Goal: Information Seeking & Learning: Learn about a topic

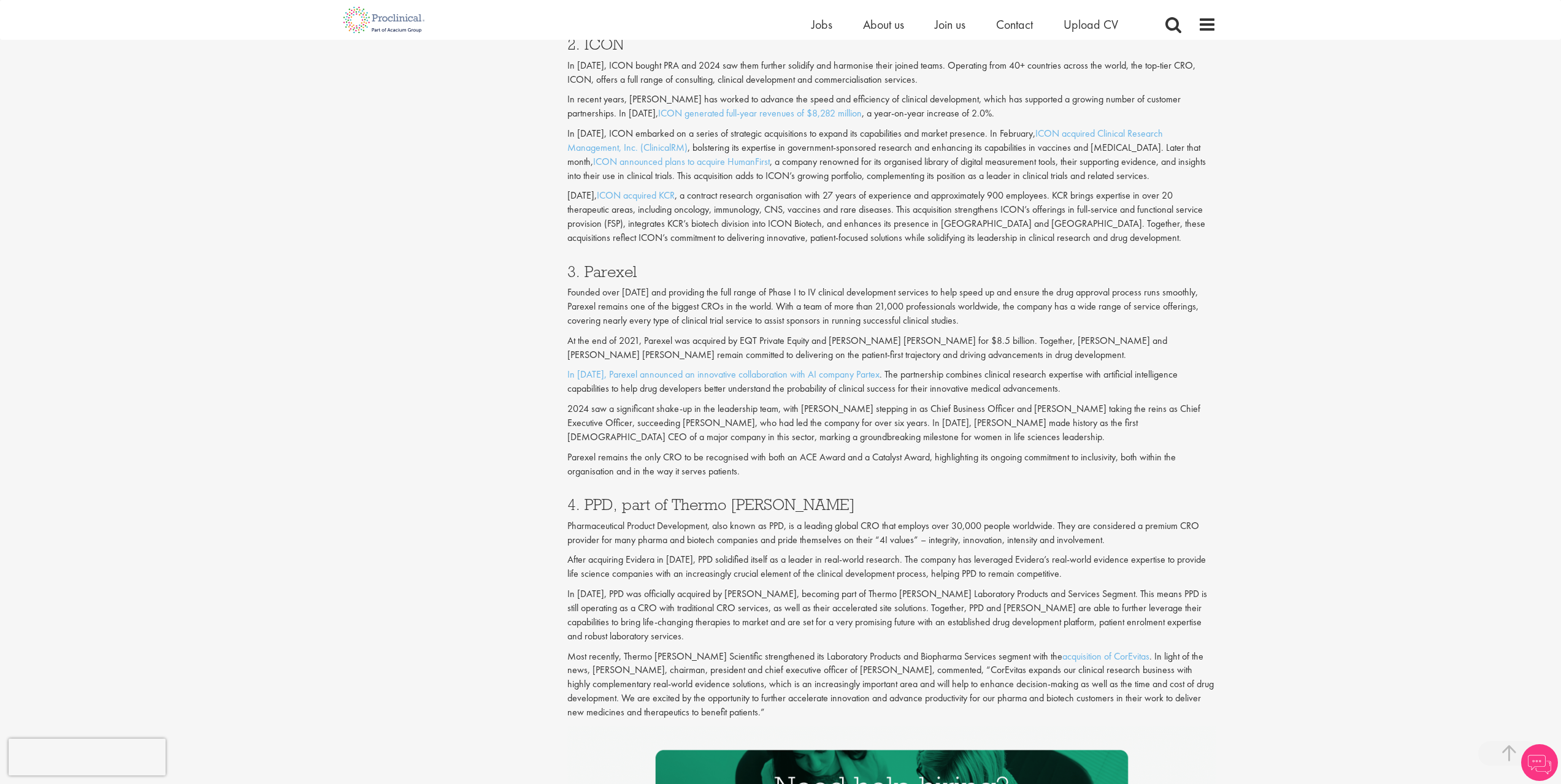
scroll to position [1349, 0]
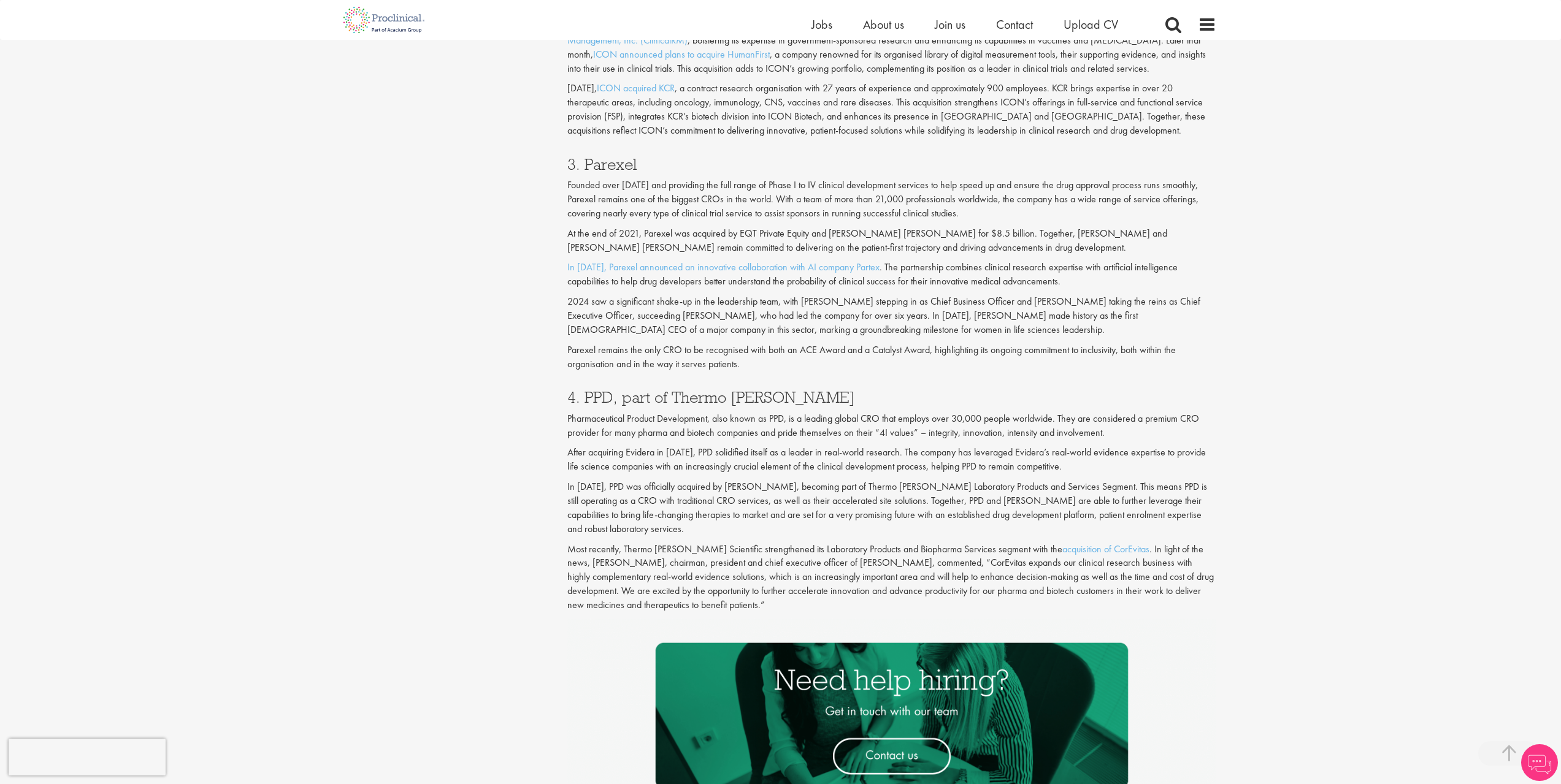
click at [678, 398] on h3 "4. PPD, part of Thermo [PERSON_NAME]" at bounding box center [892, 397] width 649 height 16
click at [686, 438] on p "Pharmaceutical Product Development, also known as PPD, is a leading global CRO …" at bounding box center [892, 426] width 649 height 28
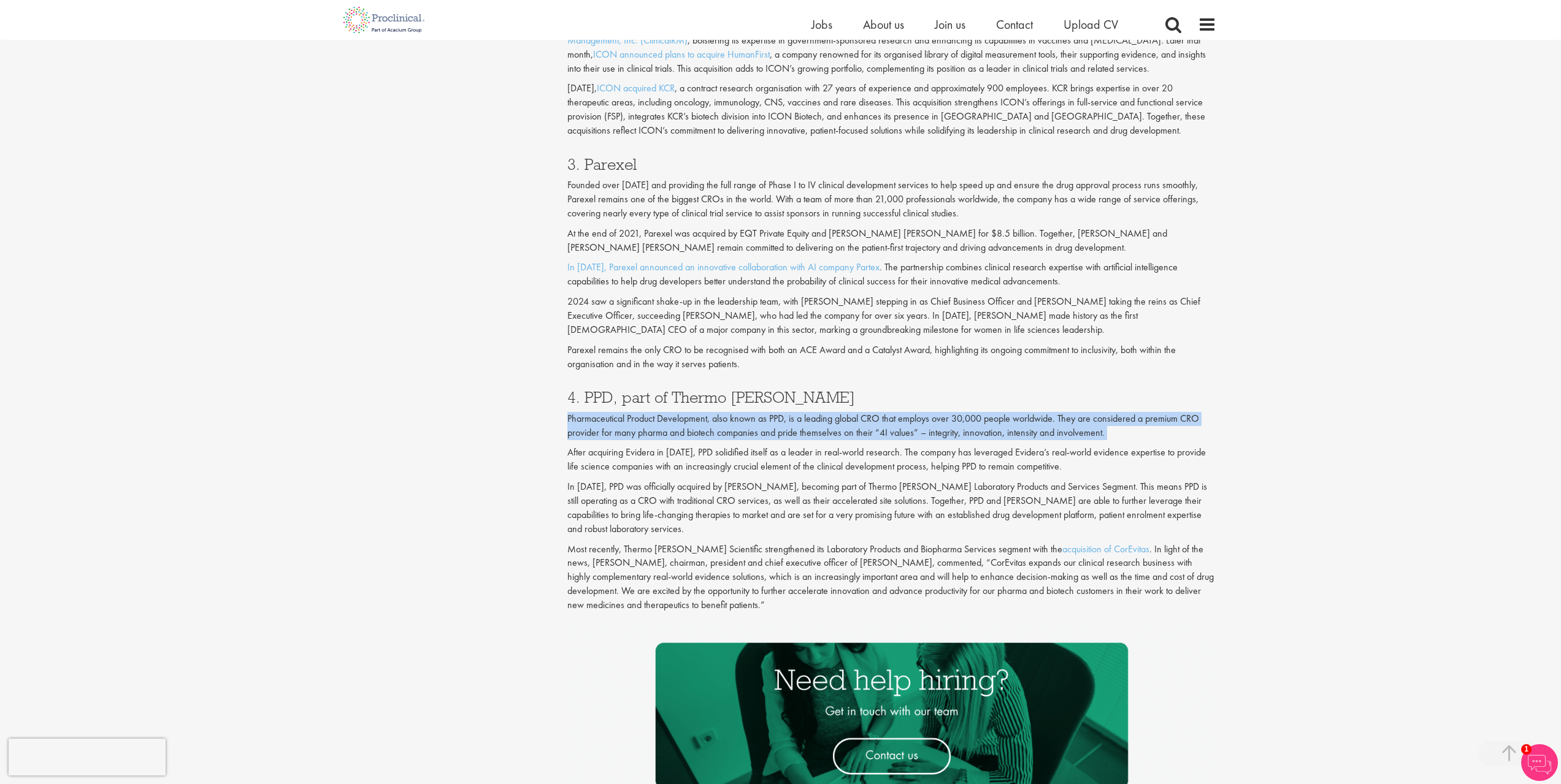
click at [686, 438] on p "Pharmaceutical Product Development, also known as PPD, is a leading global CRO …" at bounding box center [892, 426] width 649 height 28
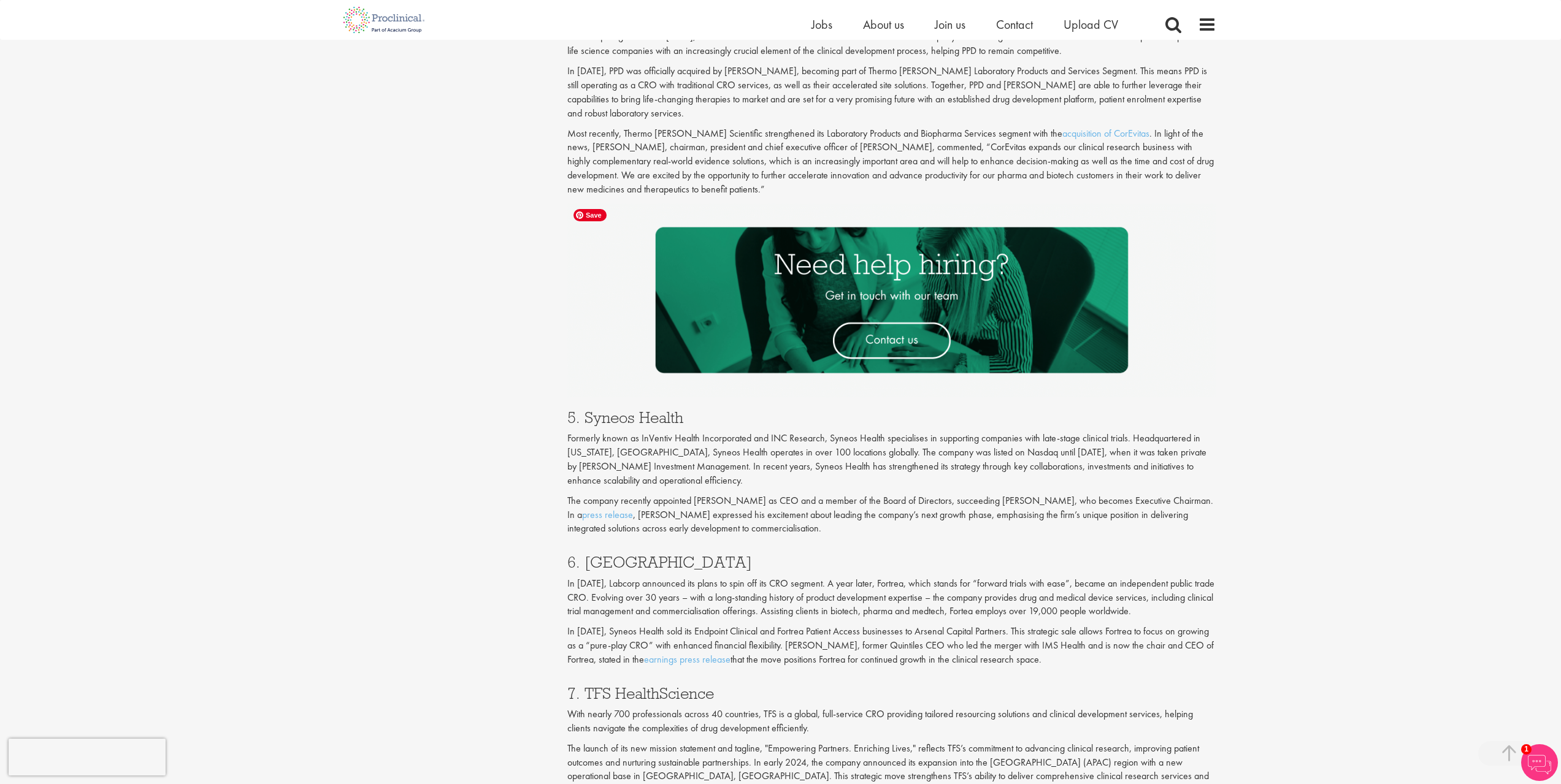
scroll to position [1840, 0]
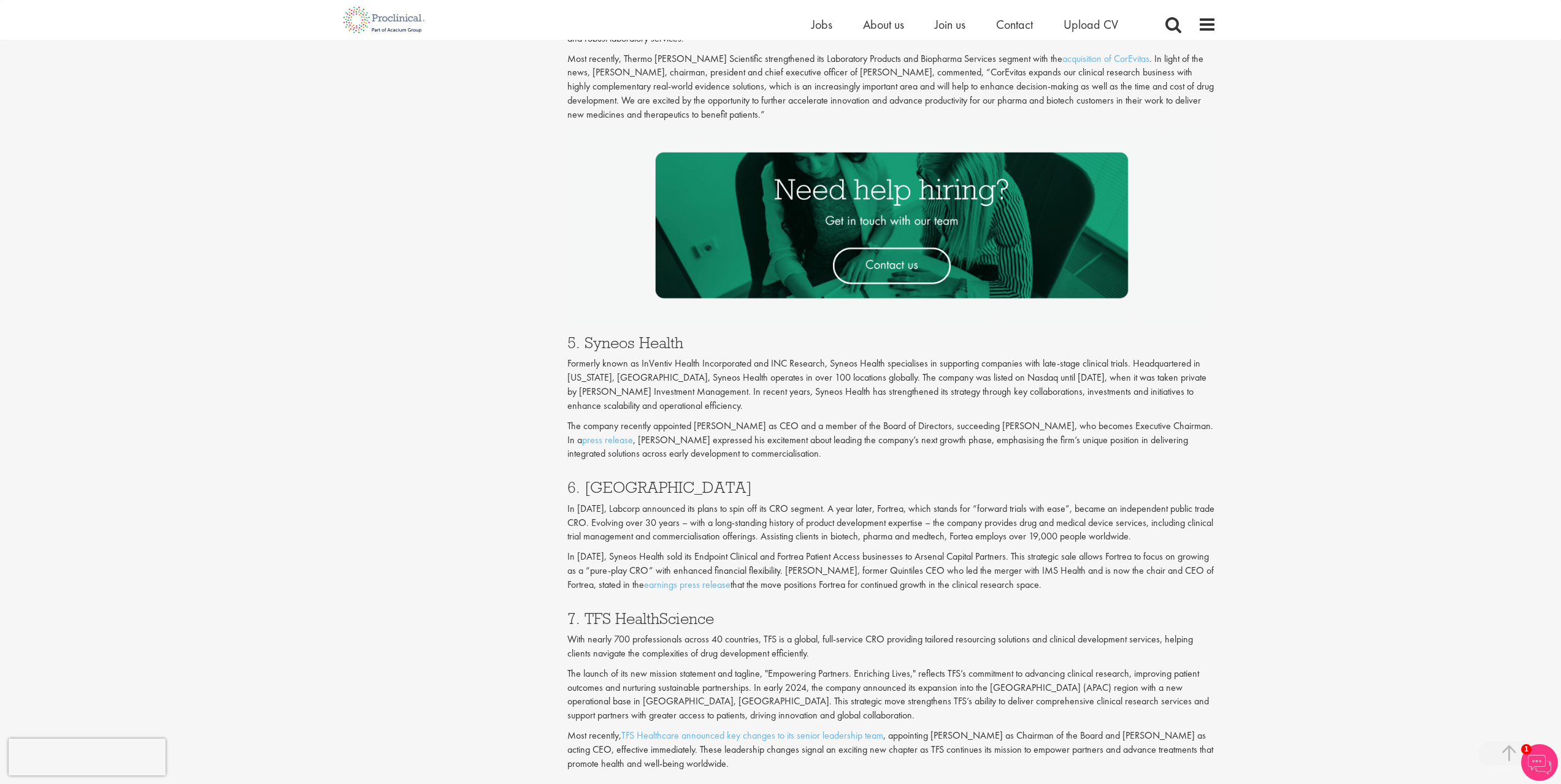
click at [655, 344] on h3 "5. Syneos Health" at bounding box center [892, 343] width 649 height 16
click at [655, 344] on h3 "5. Syneos Health" at bounding box center [892, 343] width 649 height 16
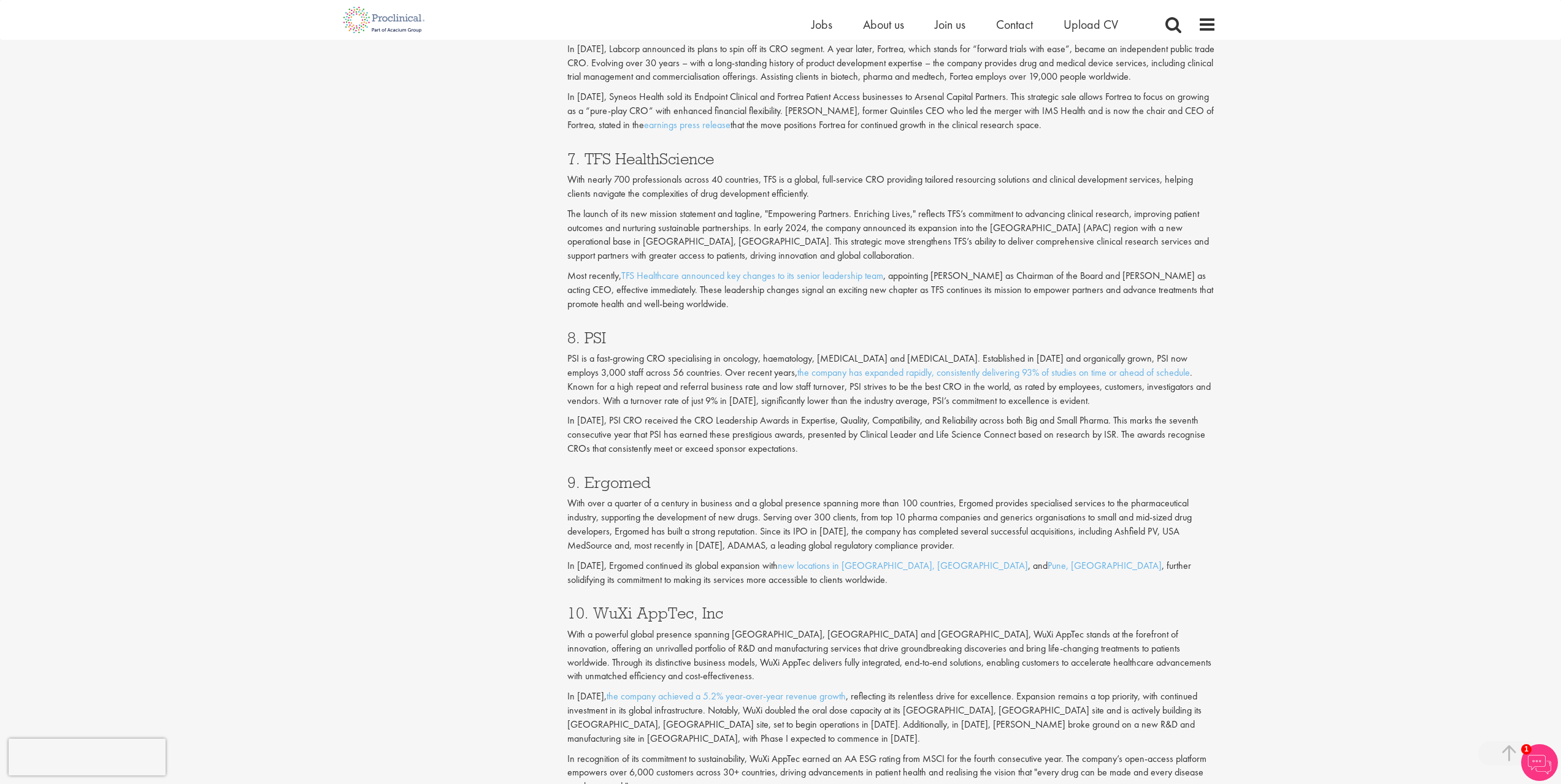
scroll to position [2269, 0]
